Goal: Communication & Community: Share content

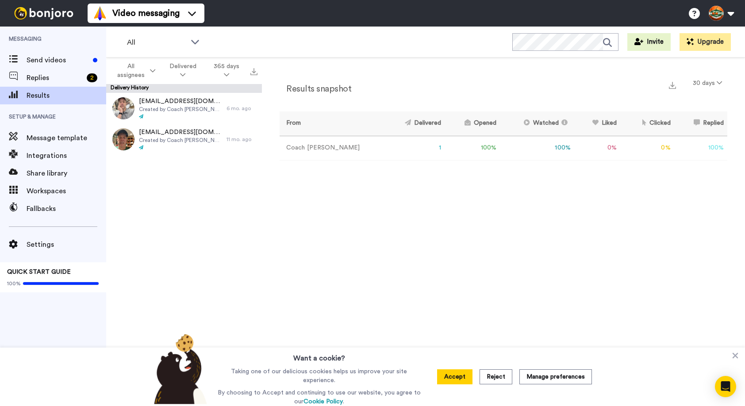
click at [303, 150] on td "Coach [PERSON_NAME]" at bounding box center [332, 148] width 104 height 24
click at [57, 15] on img at bounding box center [44, 13] width 66 height 12
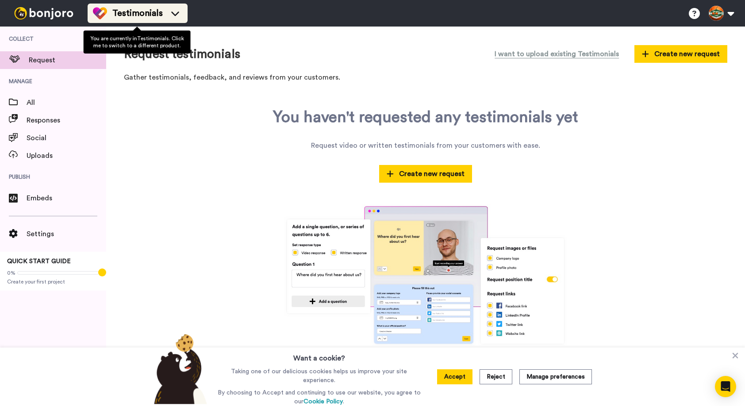
click at [135, 20] on li "Testimonials" at bounding box center [138, 13] width 100 height 19
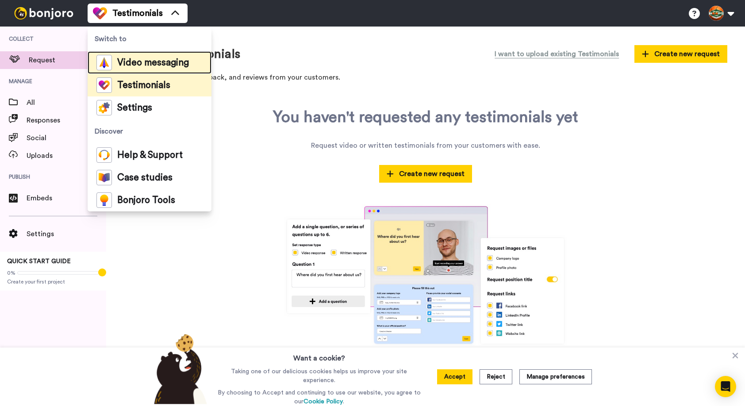
click at [140, 63] on span "Video messaging" at bounding box center [153, 62] width 72 height 9
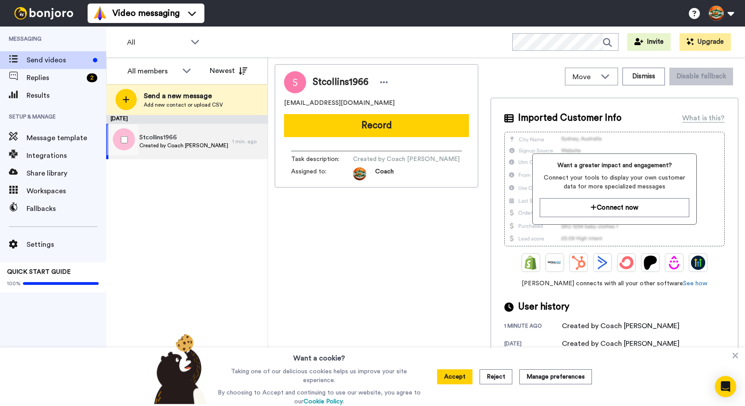
click at [166, 142] on span "Created by Coach [PERSON_NAME]" at bounding box center [183, 145] width 88 height 7
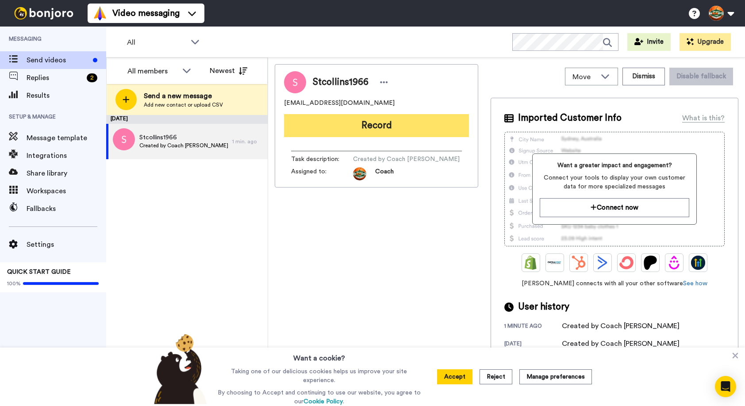
click at [334, 128] on button "Record" at bounding box center [376, 125] width 185 height 23
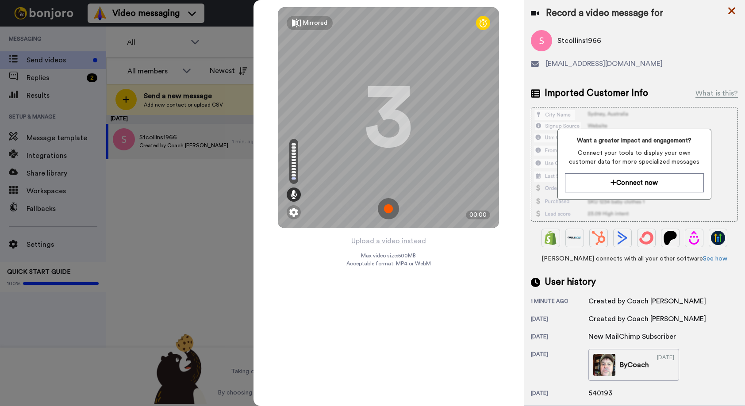
click at [732, 12] on icon at bounding box center [731, 11] width 7 height 7
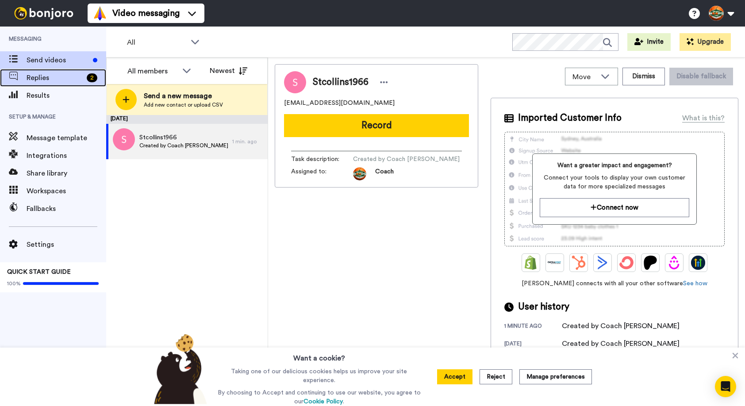
click at [82, 79] on span "Replies" at bounding box center [55, 78] width 57 height 11
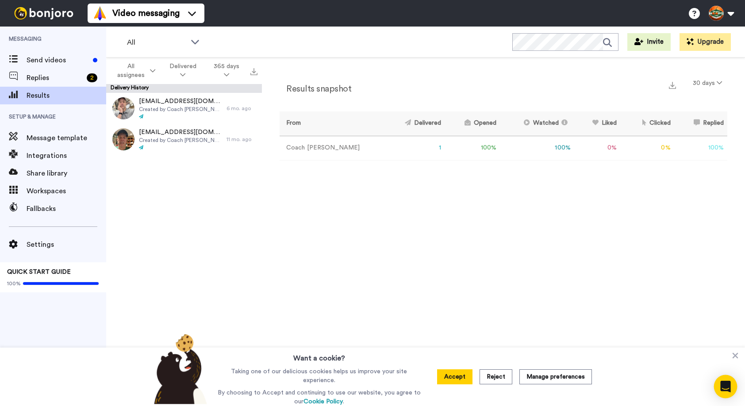
click at [724, 386] on icon "Open Intercom Messenger" at bounding box center [725, 387] width 10 height 12
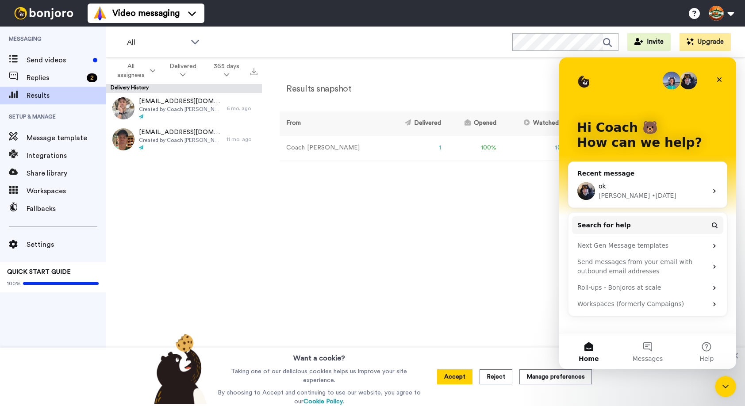
click at [649, 191] on div "Johann • 6d ago" at bounding box center [653, 195] width 109 height 9
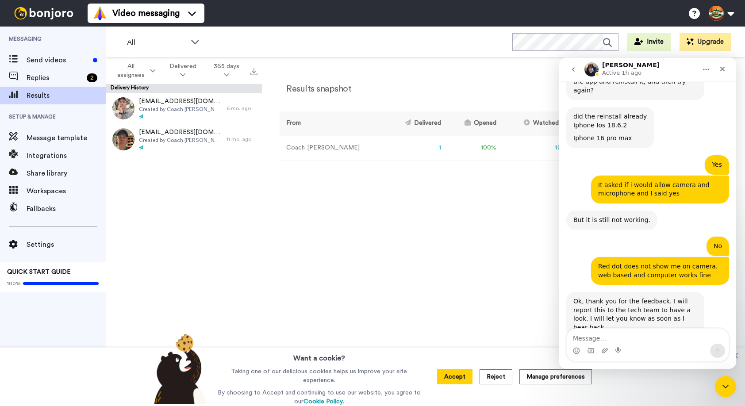
scroll to position [665, 0]
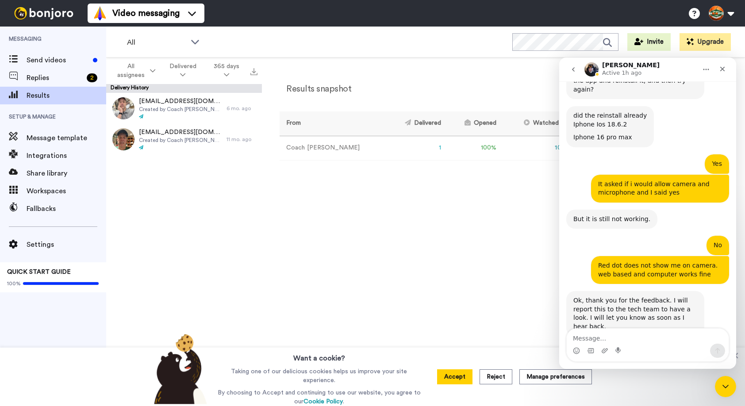
click at [600, 343] on textarea "Message…" at bounding box center [648, 336] width 162 height 15
type textarea "STILL NO WORKING"
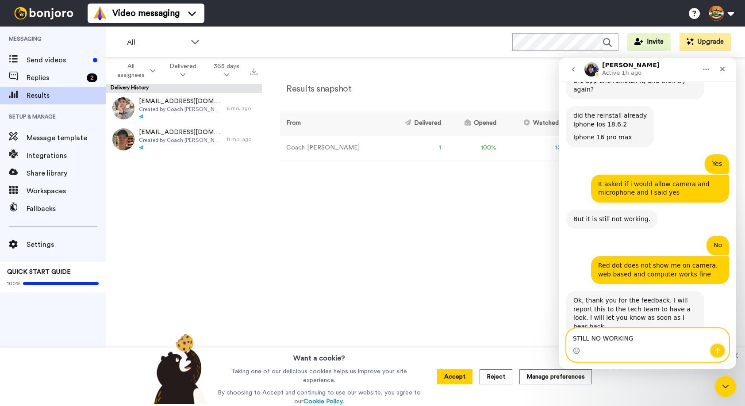
click at [718, 350] on icon "Send a message…" at bounding box center [717, 350] width 7 height 7
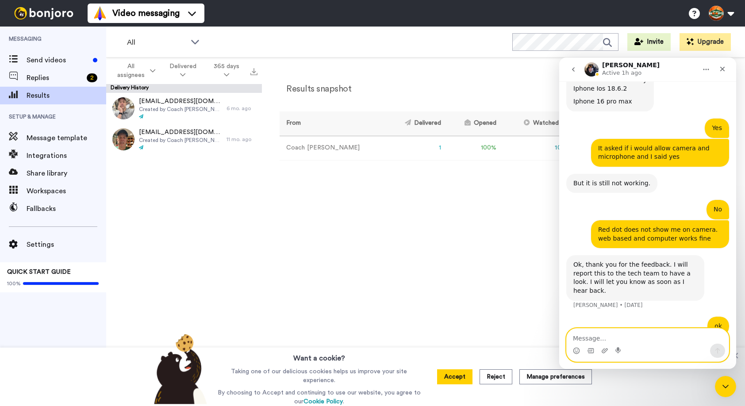
scroll to position [715, 0]
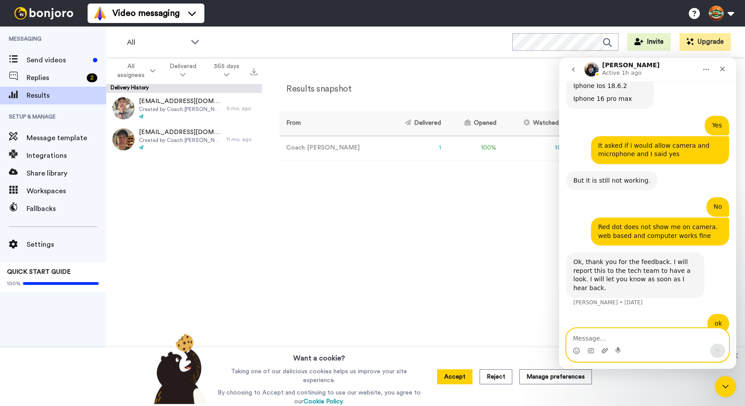
click at [606, 350] on icon "Upload attachment" at bounding box center [604, 350] width 7 height 7
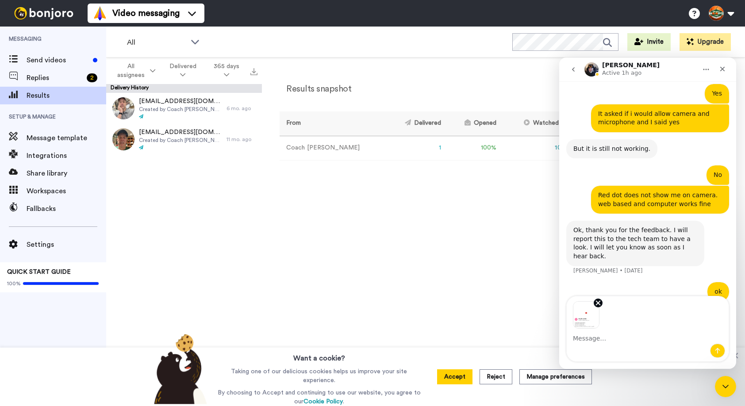
scroll to position [748, 0]
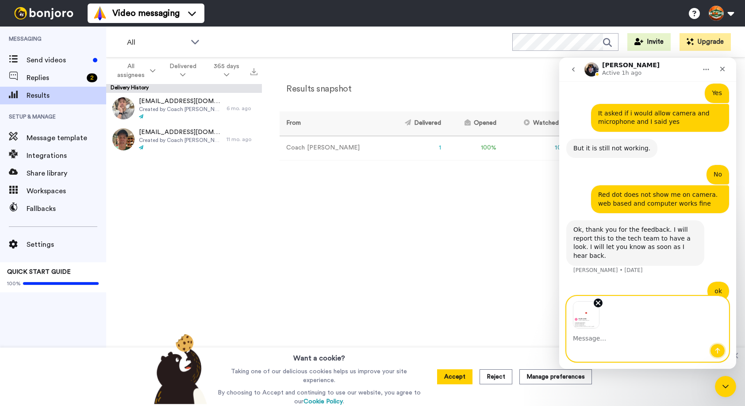
click at [720, 352] on icon "Send a message…" at bounding box center [717, 350] width 7 height 7
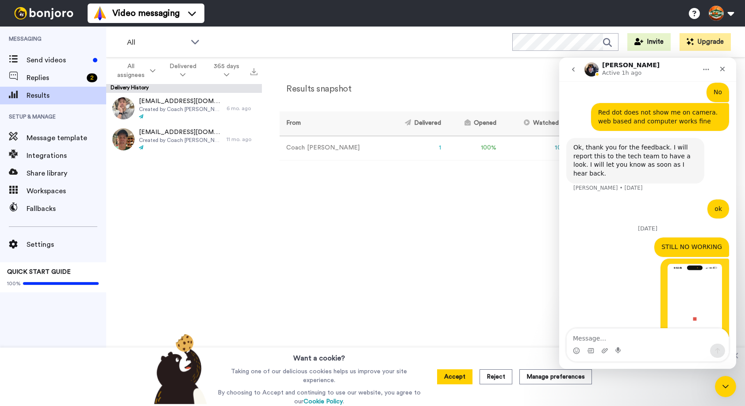
scroll to position [845, 0]
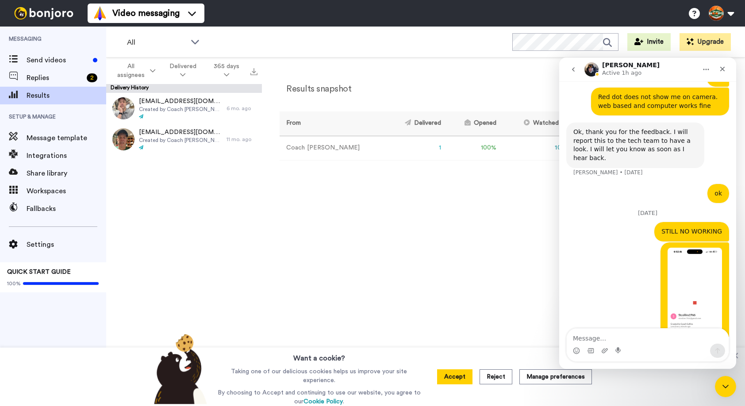
click at [334, 195] on div "Results snapshot 30 days From Delivered Opened Watched Liked Clicked Replied Fa…" at bounding box center [503, 234] width 483 height 353
click at [726, 69] on icon "Close" at bounding box center [722, 68] width 7 height 7
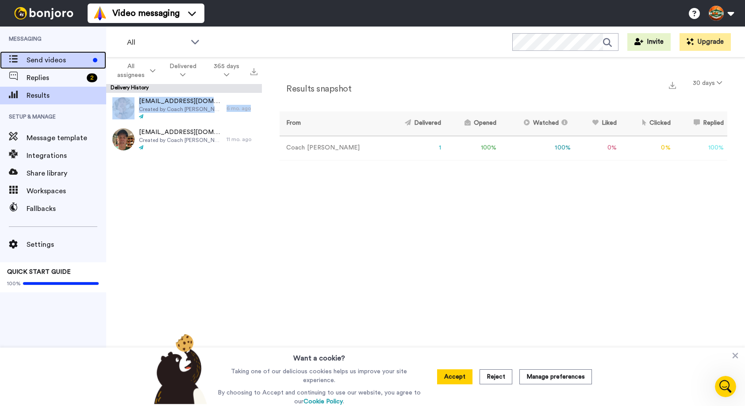
click at [61, 61] on span "Send videos" at bounding box center [58, 60] width 63 height 11
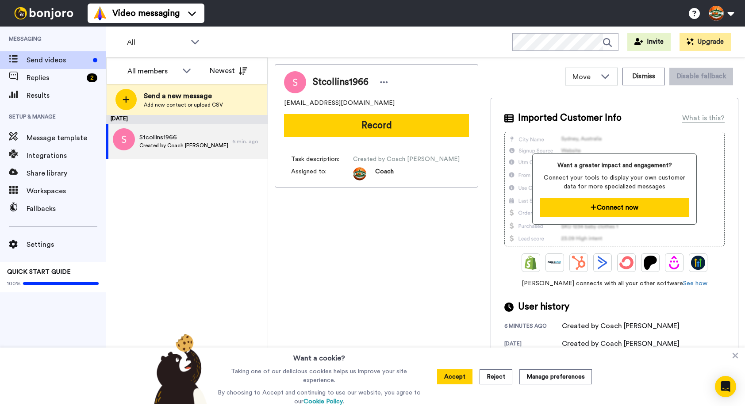
click at [607, 206] on button "Connect now" at bounding box center [614, 207] width 149 height 19
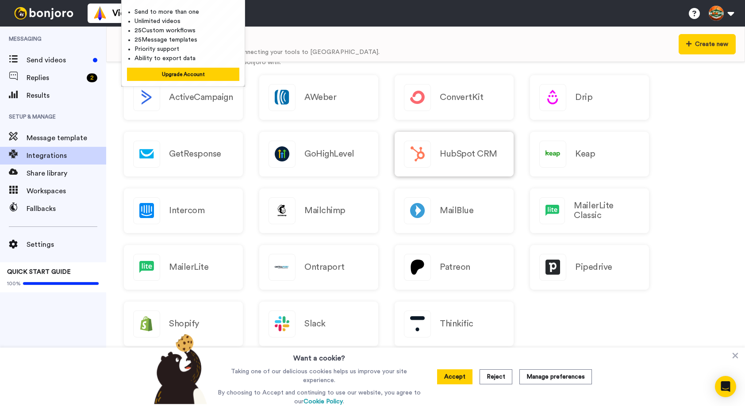
scroll to position [180, 0]
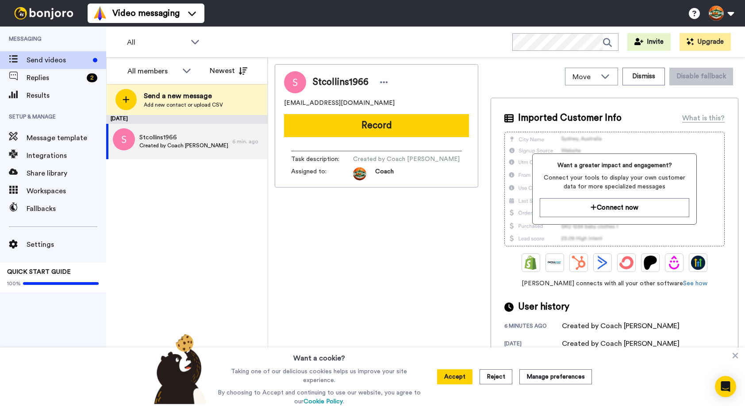
click at [579, 121] on span "Imported Customer Info" at bounding box center [570, 117] width 104 height 13
click at [60, 82] on span "Replies" at bounding box center [55, 78] width 57 height 11
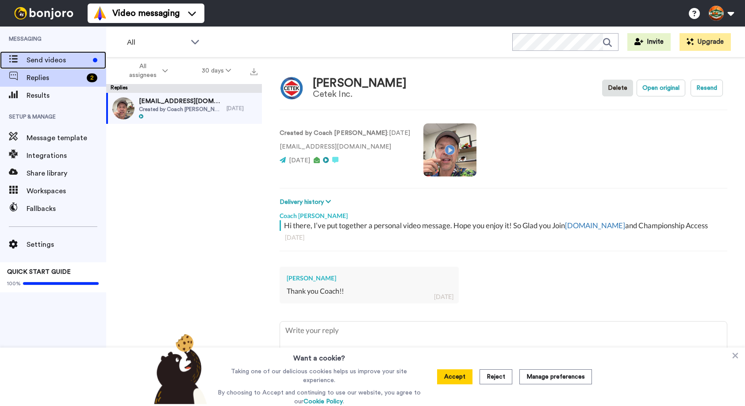
click at [70, 61] on span "Send videos" at bounding box center [58, 60] width 63 height 11
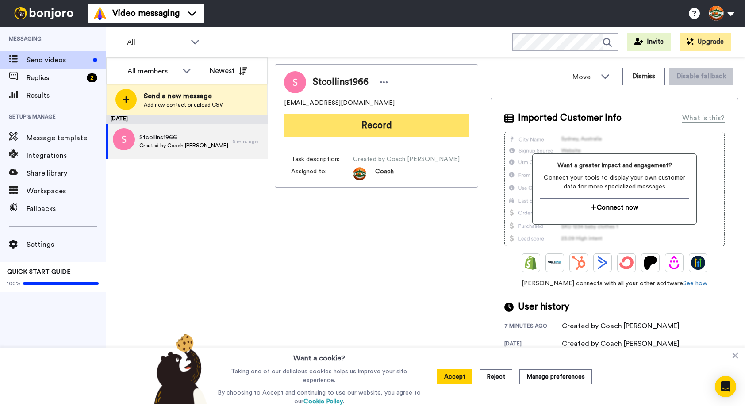
click at [384, 128] on button "Record" at bounding box center [376, 125] width 185 height 23
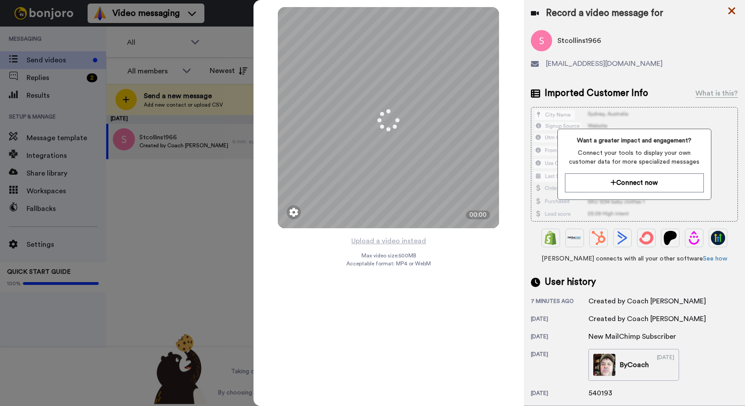
click at [736, 6] on icon at bounding box center [731, 10] width 9 height 11
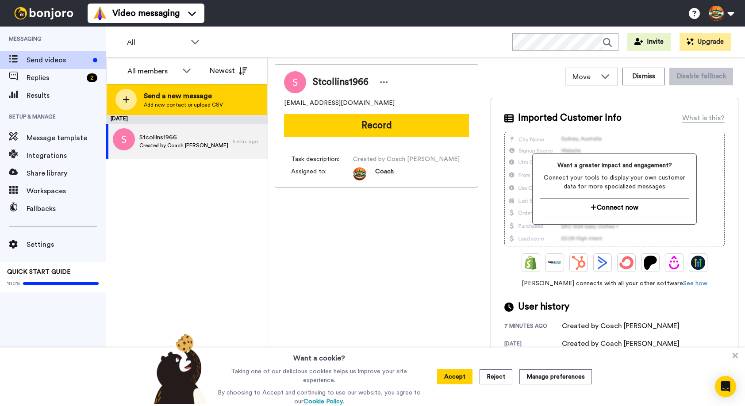
click at [127, 100] on icon at bounding box center [126, 99] width 7 height 7
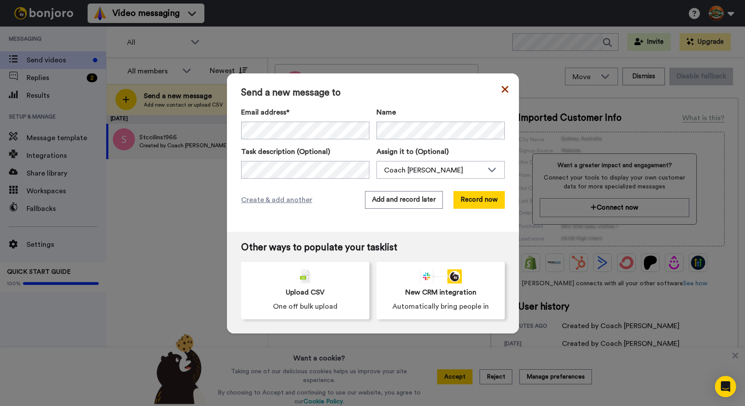
click at [506, 88] on icon at bounding box center [505, 89] width 7 height 7
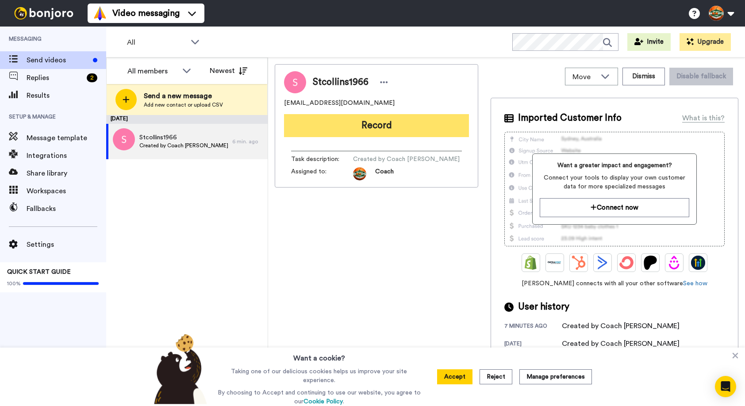
click at [393, 126] on button "Record" at bounding box center [376, 125] width 185 height 23
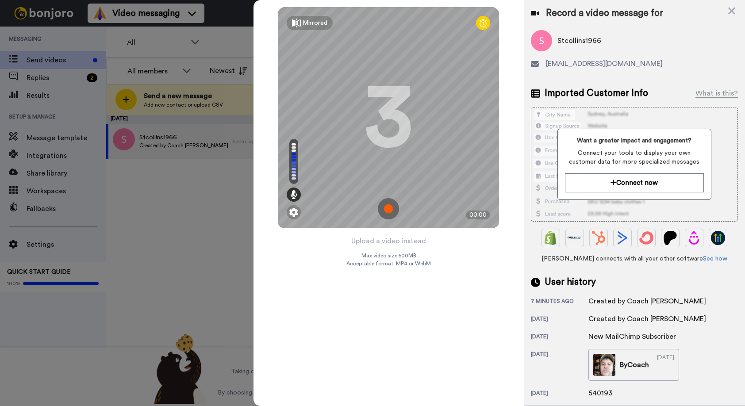
click at [208, 216] on div at bounding box center [372, 203] width 745 height 406
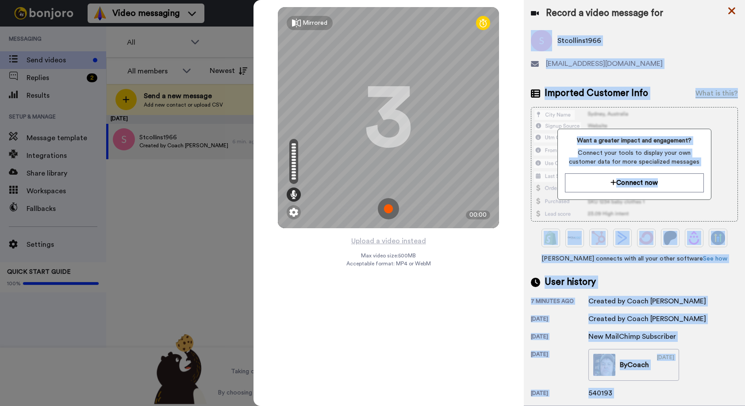
click at [727, 10] on div "Mirrored Redo 3 00:00 Upload a video instead Max video size: 500 MB Acceptable …" at bounding box center [500, 203] width 492 height 406
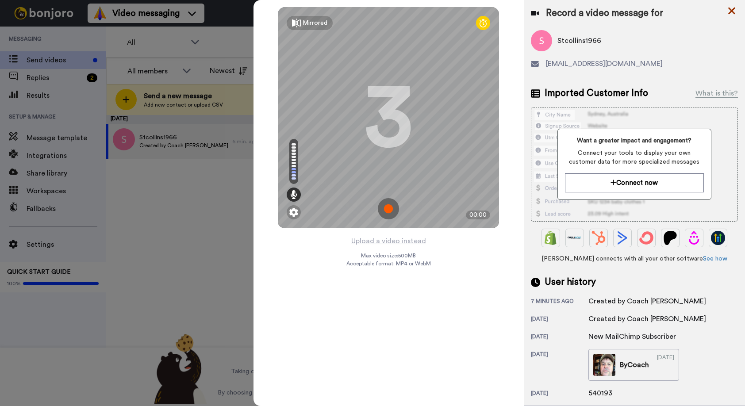
click at [732, 11] on icon at bounding box center [731, 11] width 7 height 7
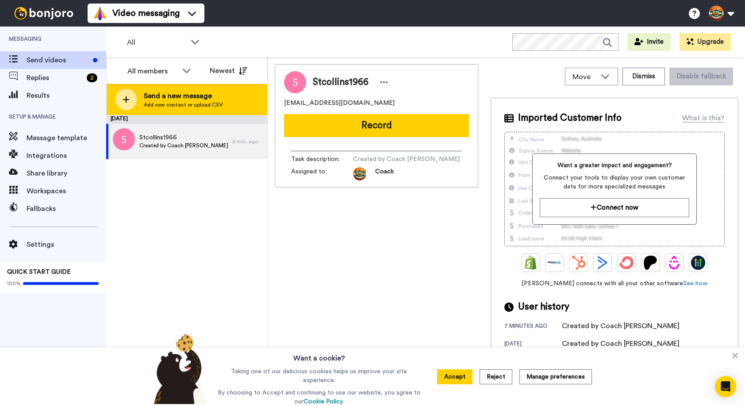
click at [130, 98] on div at bounding box center [125, 99] width 21 height 21
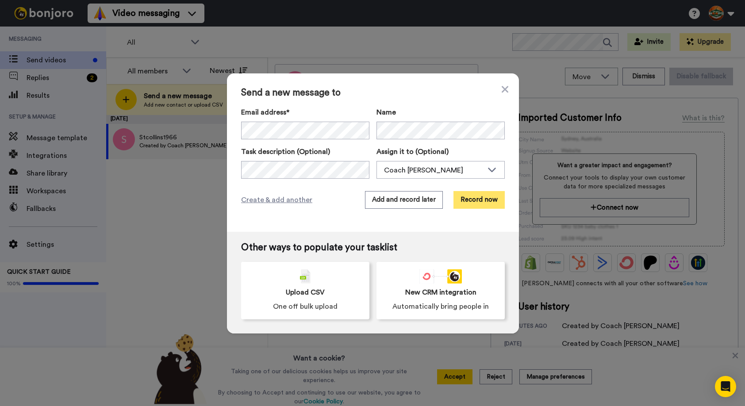
click at [485, 200] on button "Record now" at bounding box center [478, 200] width 51 height 18
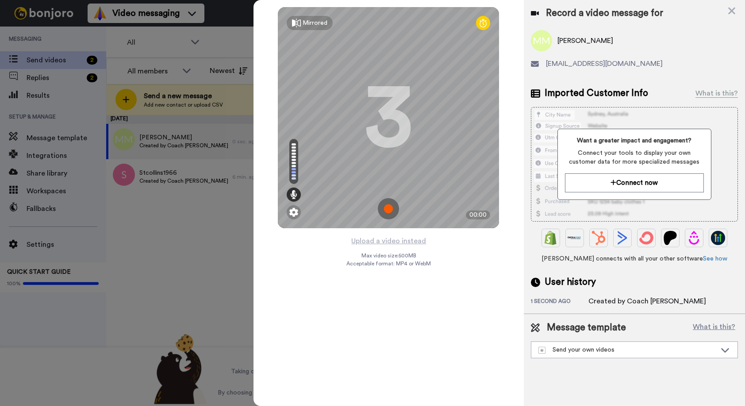
click at [389, 209] on img at bounding box center [388, 208] width 21 height 21
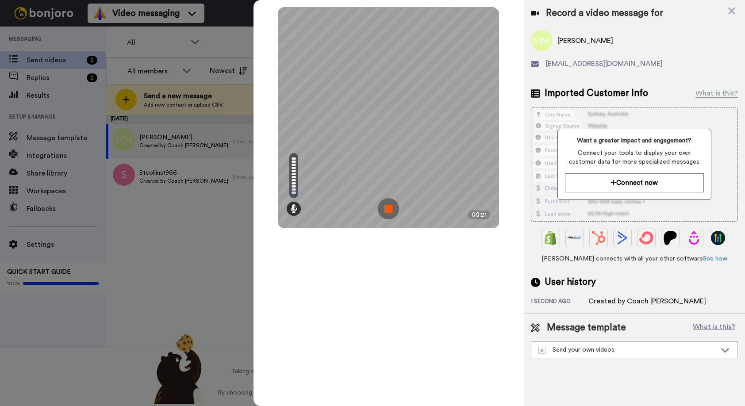
click at [389, 202] on img at bounding box center [388, 208] width 21 height 21
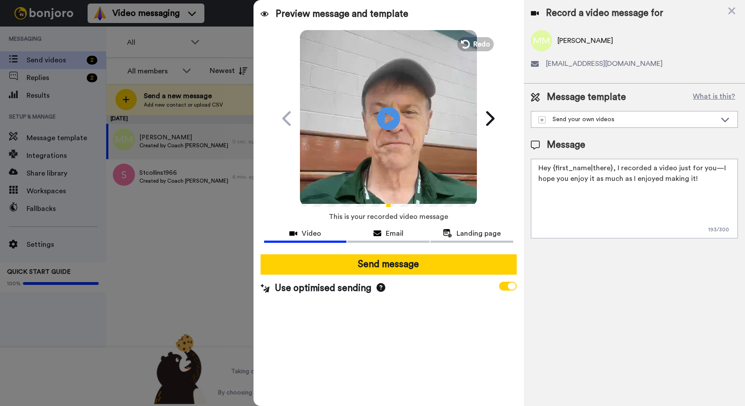
click at [392, 122] on icon at bounding box center [388, 118] width 23 height 23
click at [596, 190] on textarea "Hey {first_name|there}, I recorded a video just for you—I hope you enjoy it as …" at bounding box center [634, 199] width 207 height 80
drag, startPoint x: 701, startPoint y: 186, endPoint x: 539, endPoint y: 182, distance: 161.5
click at [539, 181] on textarea "Hey {first_name|there}, I recorded a video just for you—I hope you enjoy it as …" at bounding box center [634, 199] width 207 height 80
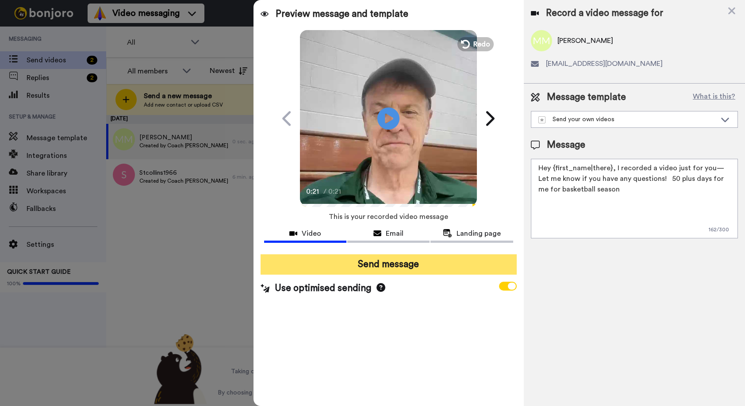
type textarea "Hey {first_name|there}, I recorded a video just for you—Let me know if you have…"
click at [482, 260] on button "Send message" at bounding box center [389, 264] width 256 height 20
